Goal: Information Seeking & Learning: Learn about a topic

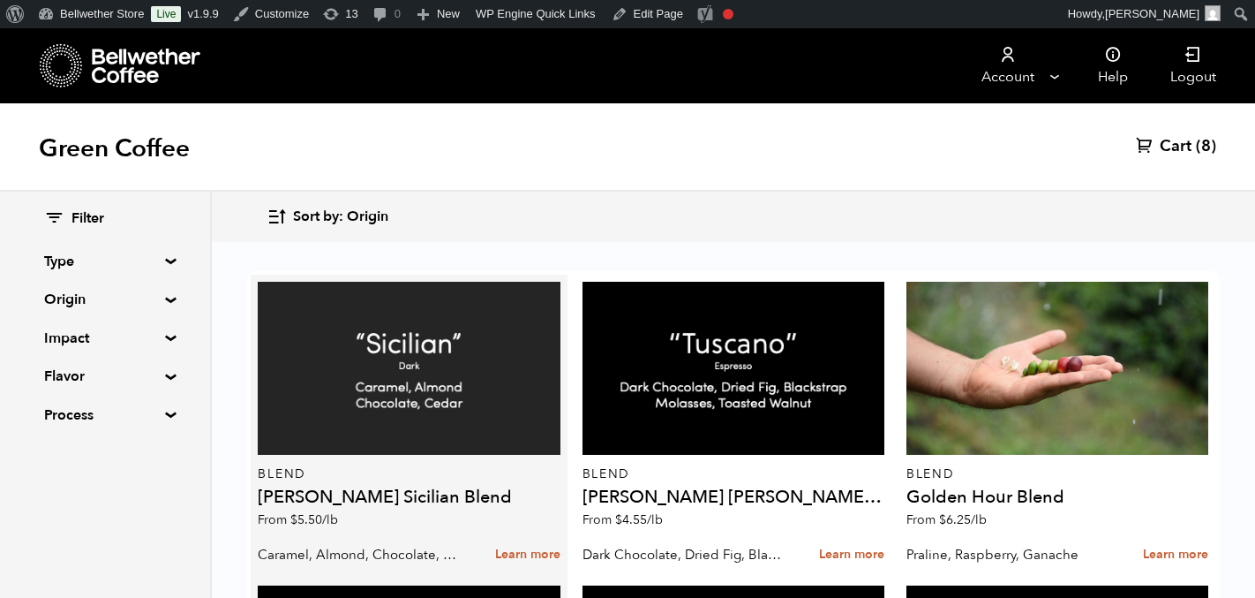
scroll to position [2278, 0]
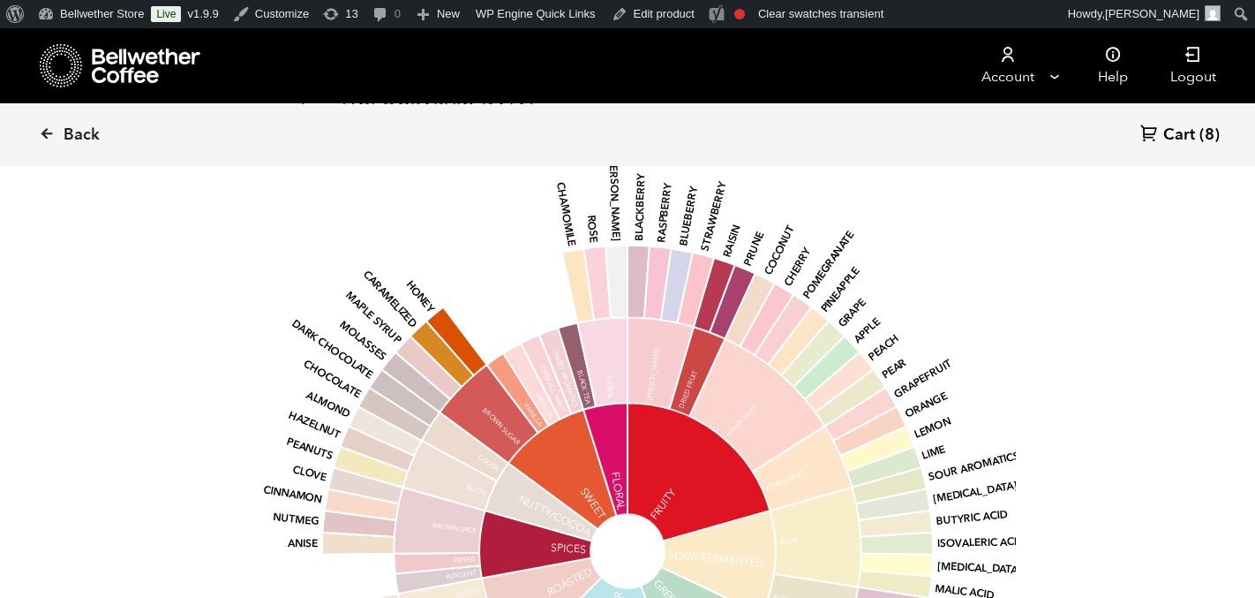
scroll to position [1248, 0]
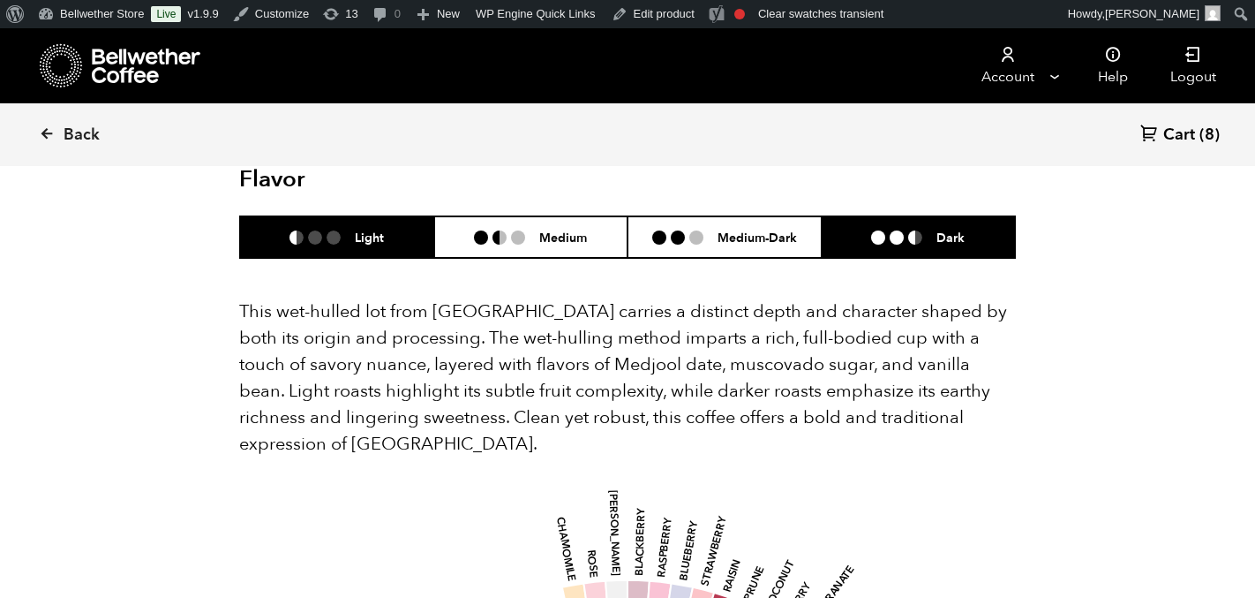
click at [902, 222] on li "Dark" at bounding box center [919, 236] width 194 height 41
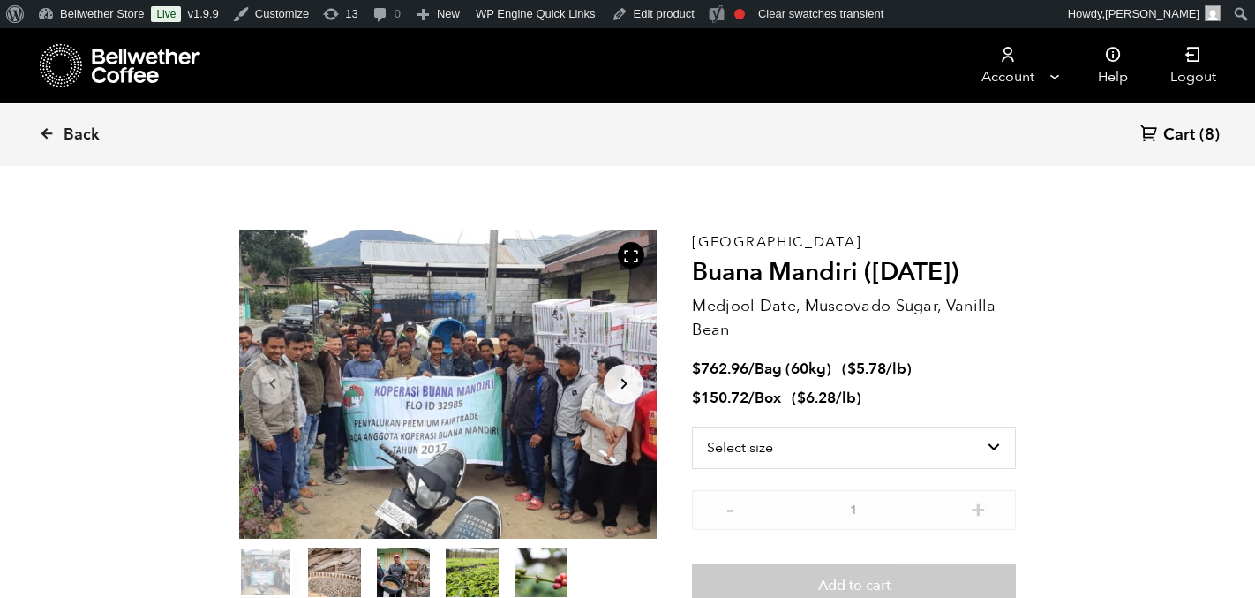
scroll to position [0, 0]
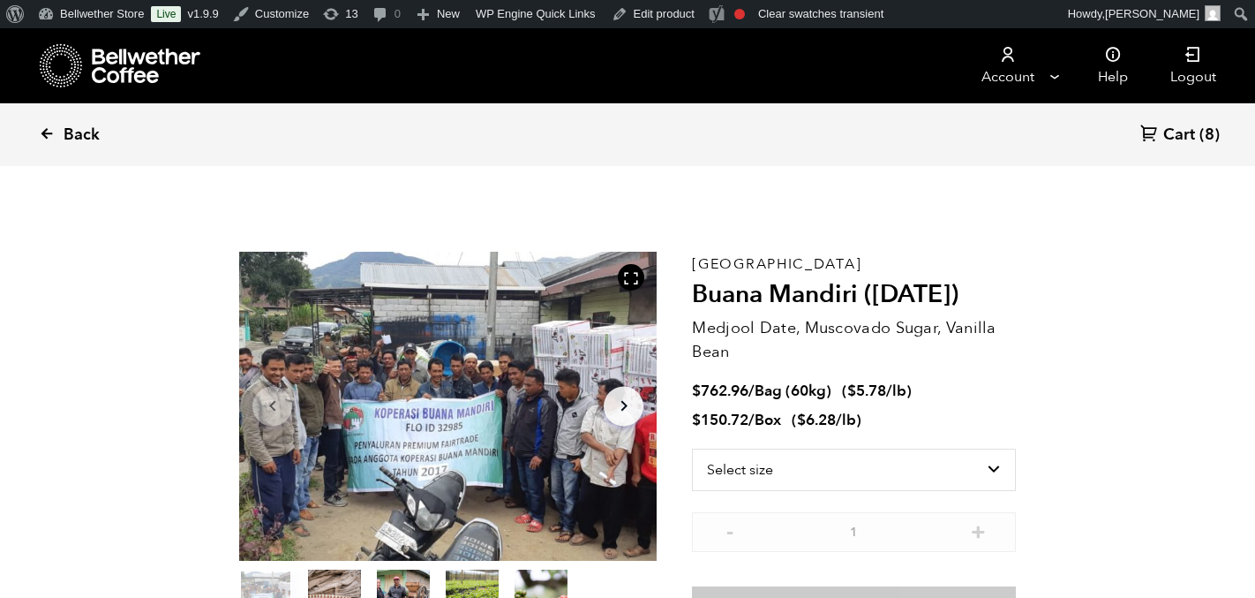
click at [61, 130] on link "Back" at bounding box center [93, 135] width 109 height 60
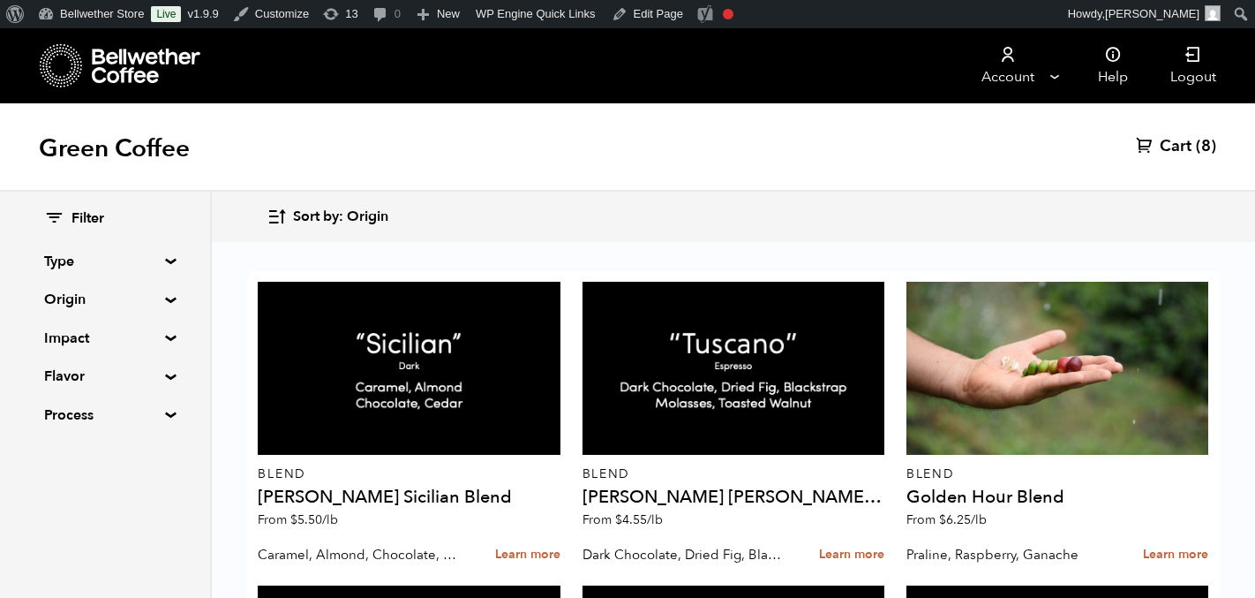
scroll to position [2278, 0]
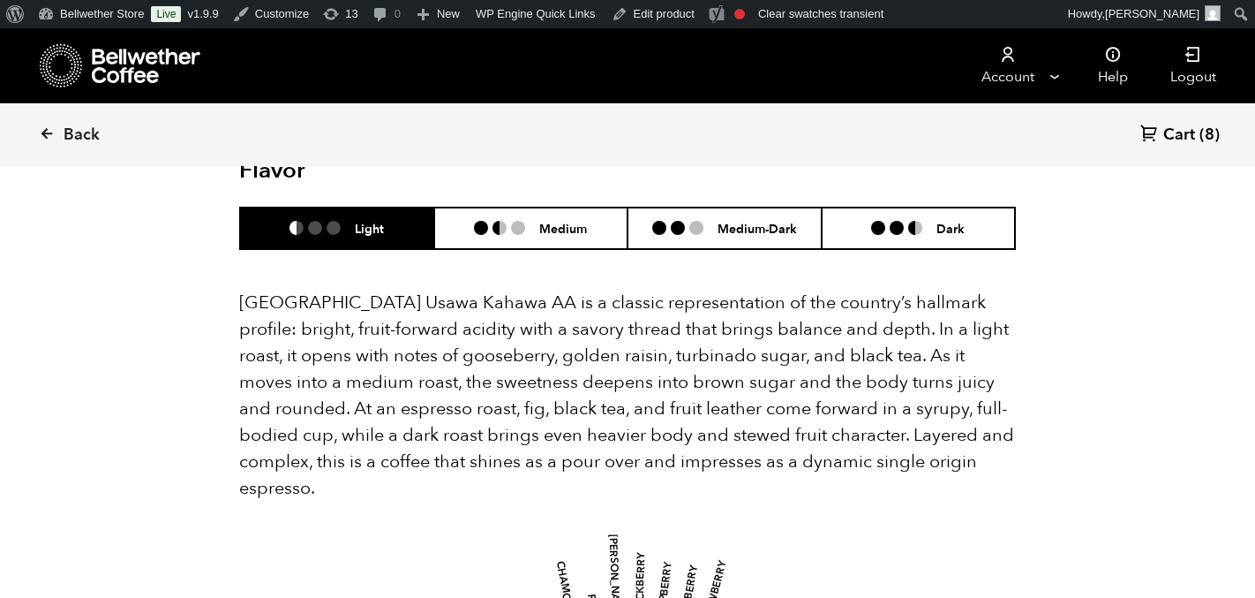
scroll to position [1167, 0]
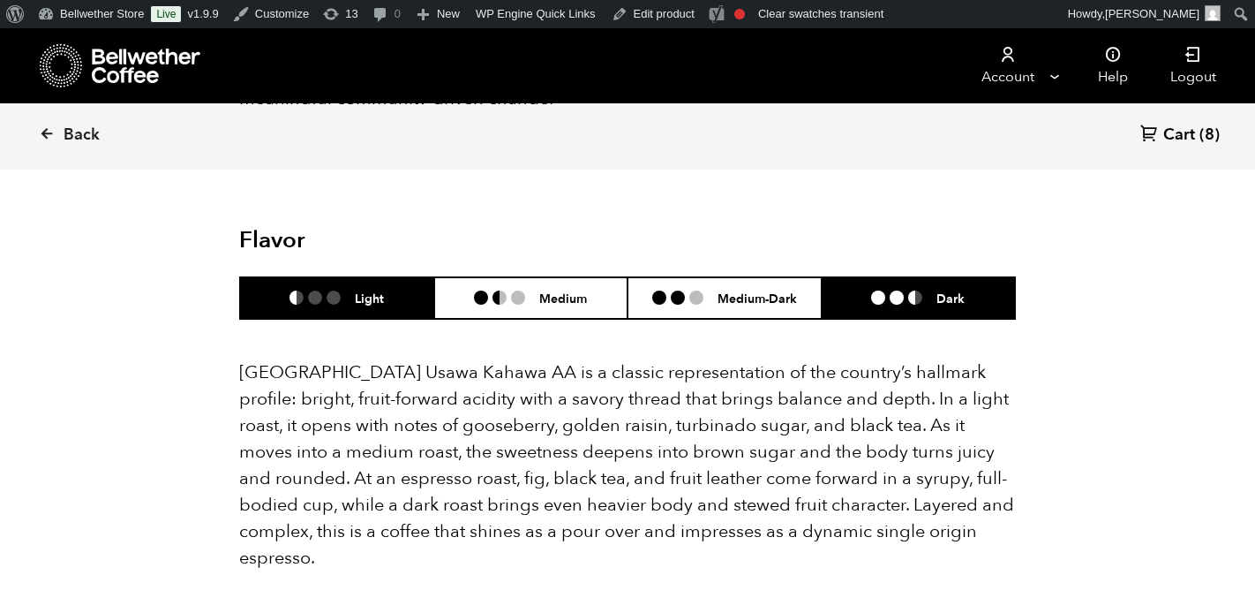
click at [891, 277] on li "Dark" at bounding box center [919, 297] width 194 height 41
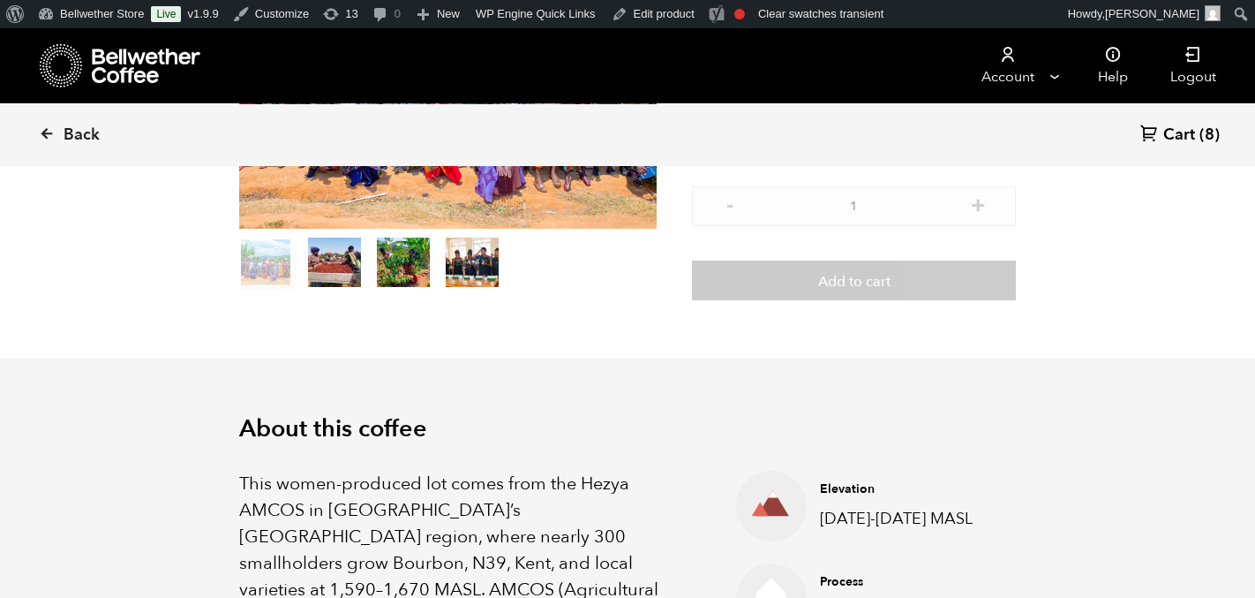
scroll to position [0, 0]
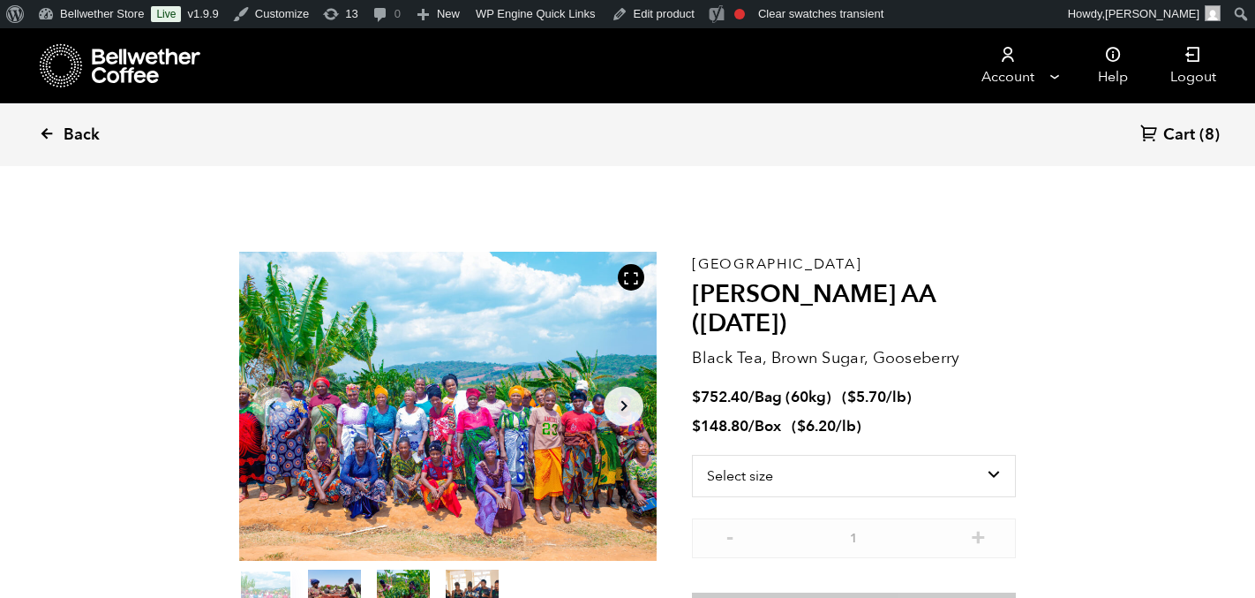
click at [73, 141] on span "Back" at bounding box center [82, 134] width 36 height 21
